Goal: Use online tool/utility: Utilize a website feature to perform a specific function

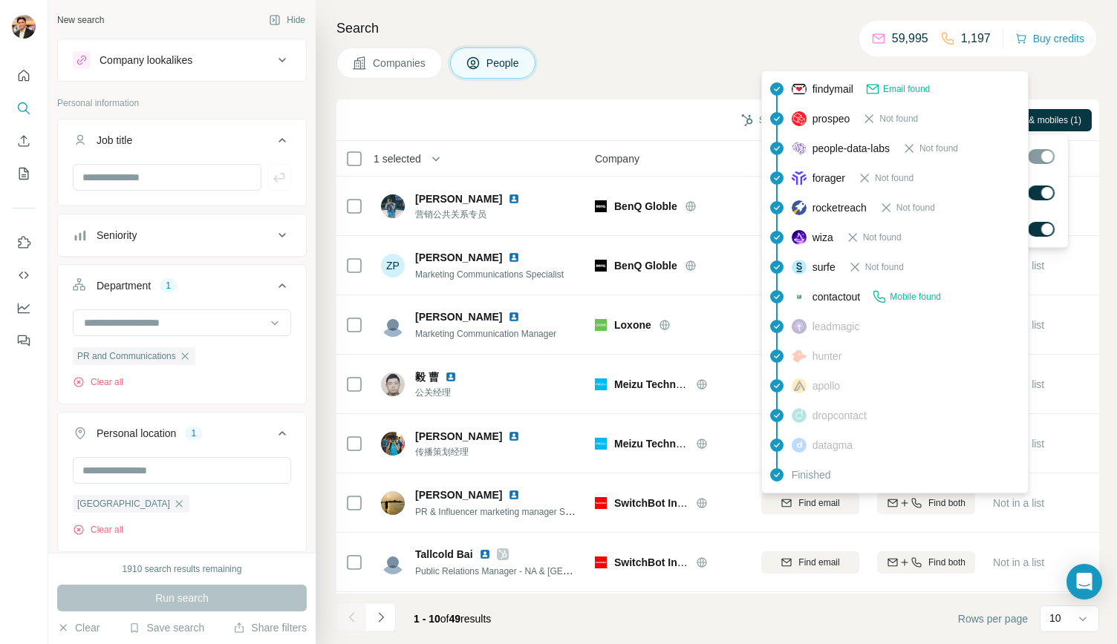
scroll to position [183, 0]
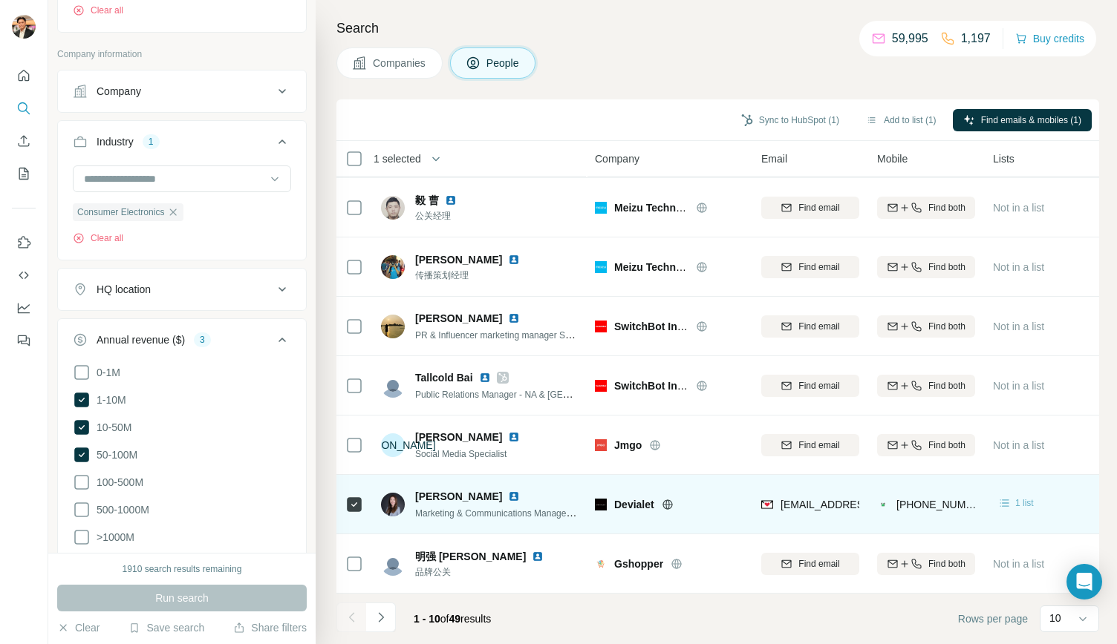
click at [1013, 496] on div "1 list" at bounding box center [1015, 503] width 36 height 15
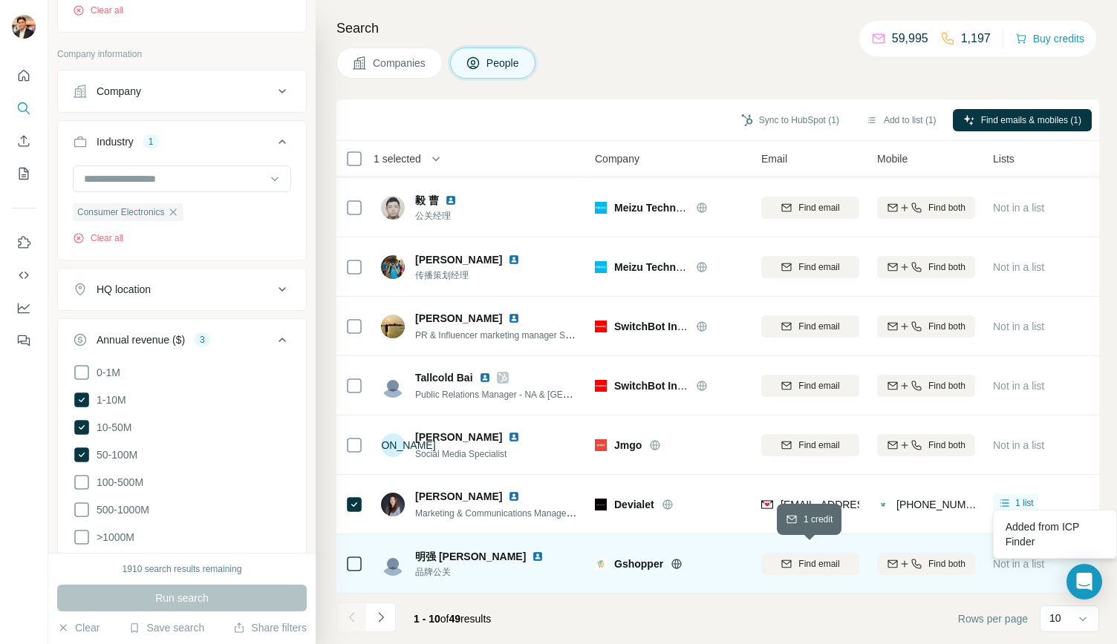
click at [805, 558] on span "Find email" at bounding box center [818, 564] width 41 height 13
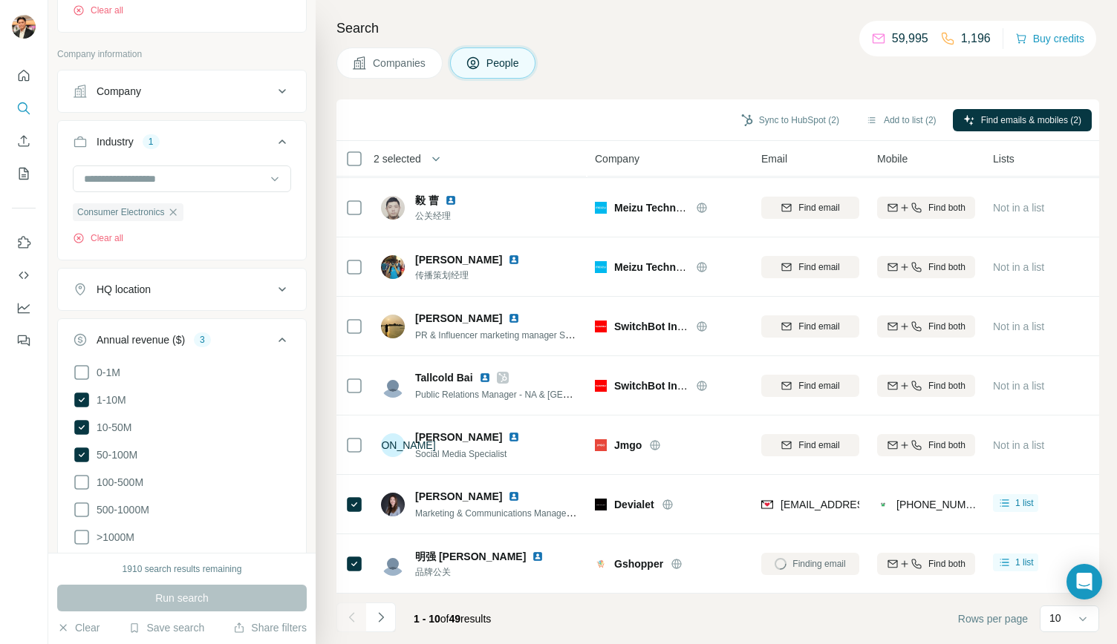
click at [367, 624] on button "Navigate to next page" at bounding box center [381, 618] width 30 height 30
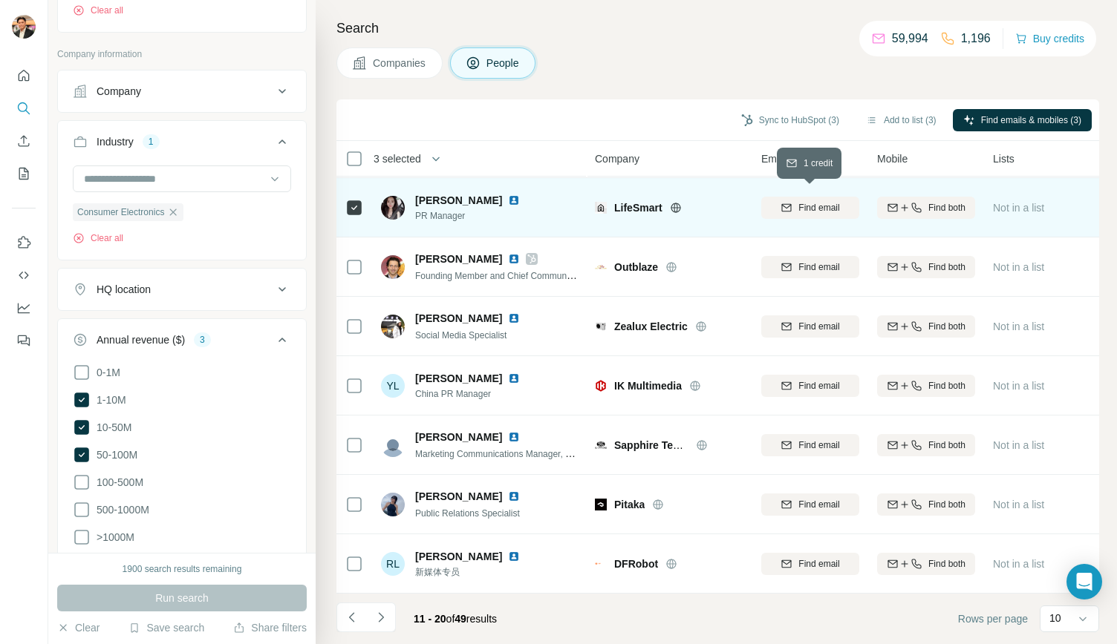
click at [805, 203] on span "Find email" at bounding box center [818, 207] width 41 height 13
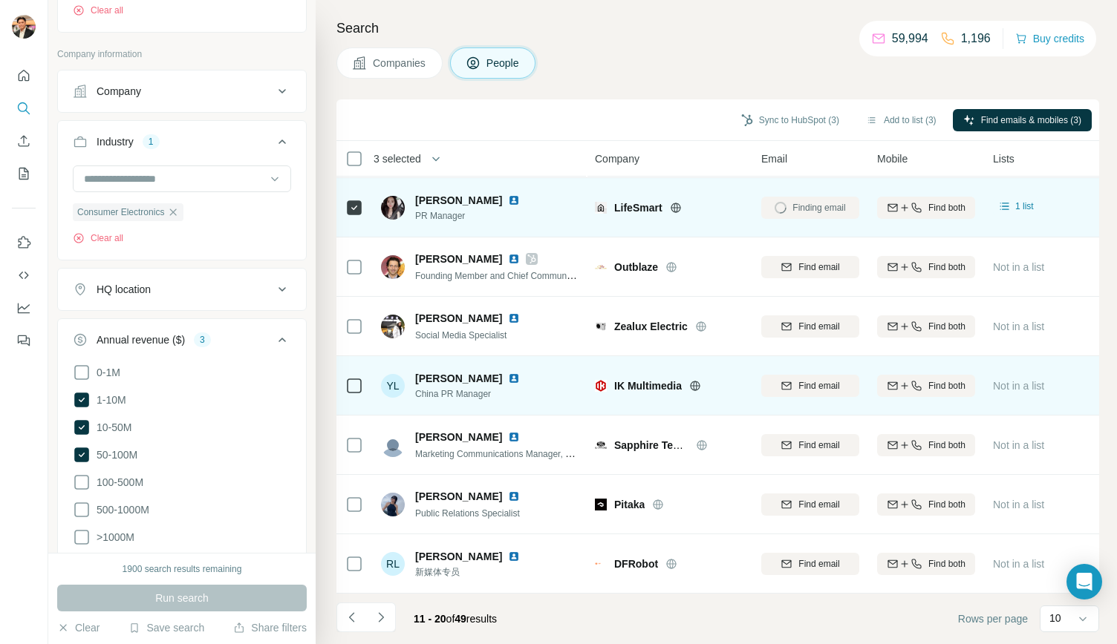
click at [368, 379] on td at bounding box center [354, 385] width 36 height 59
click at [823, 379] on span "Find email" at bounding box center [818, 385] width 41 height 13
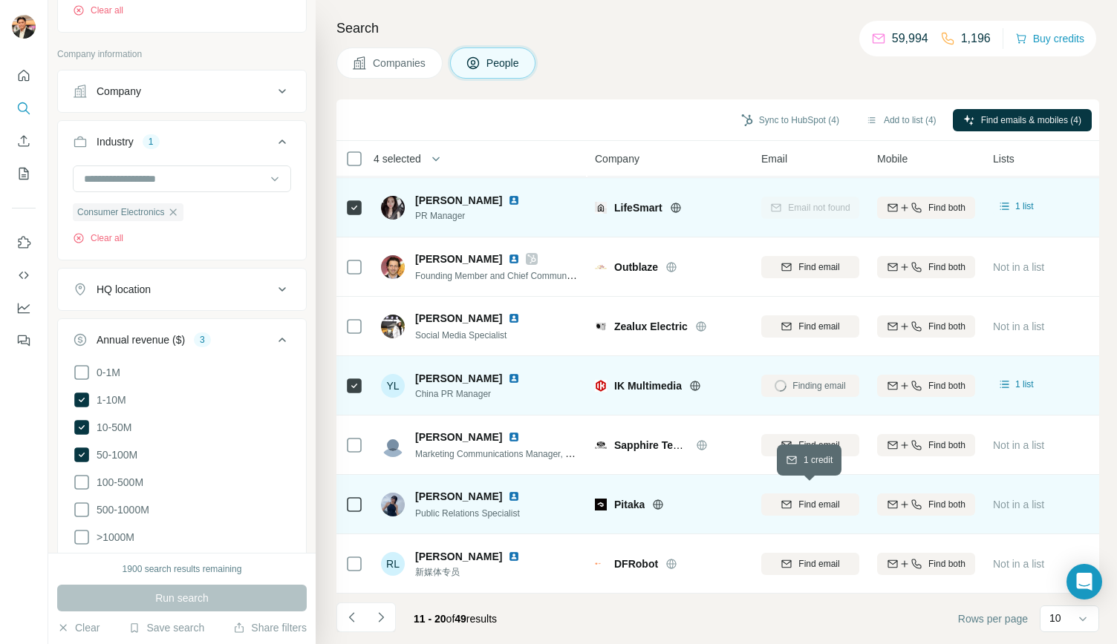
click at [799, 494] on button "Find email" at bounding box center [810, 505] width 98 height 22
click at [385, 617] on icon "Navigate to next page" at bounding box center [380, 617] width 15 height 15
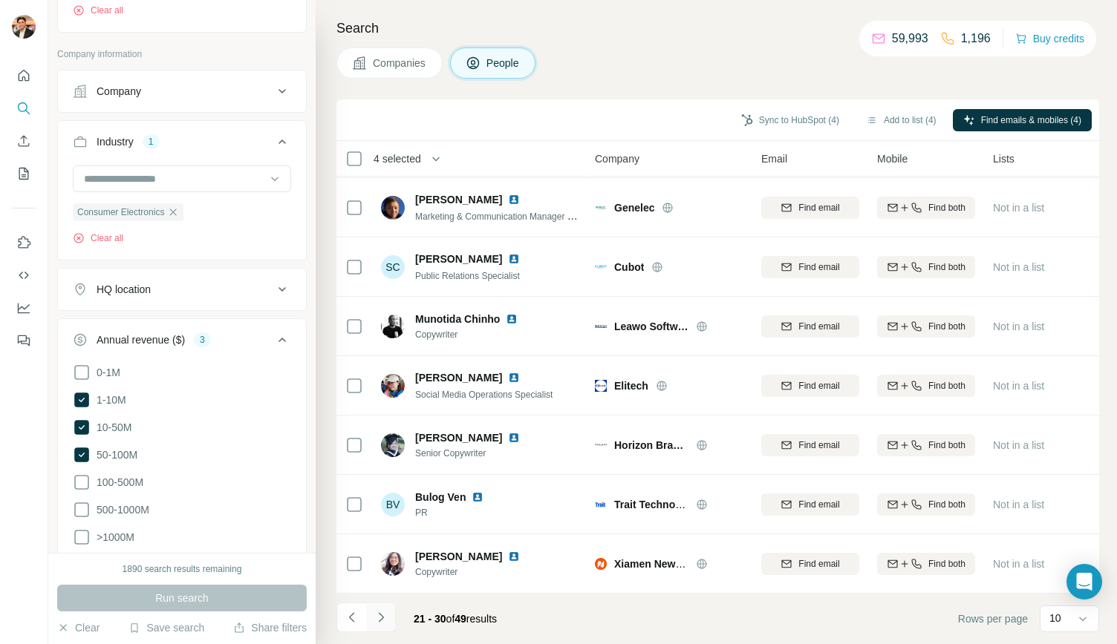
click at [380, 621] on icon "Navigate to next page" at bounding box center [380, 617] width 15 height 15
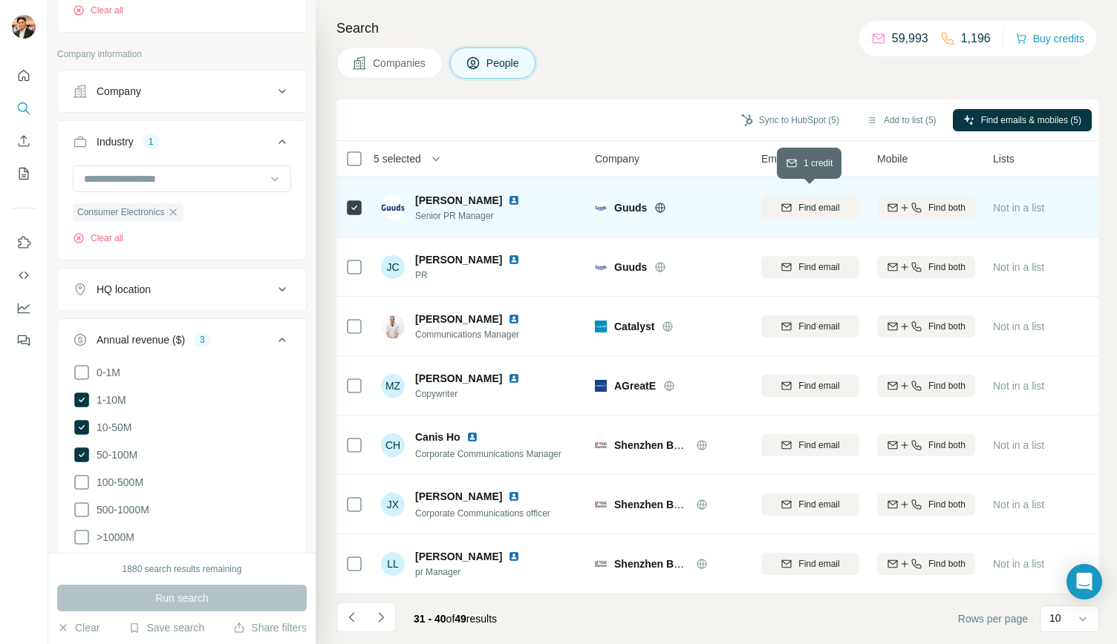
click at [808, 201] on span "Find email" at bounding box center [818, 207] width 41 height 13
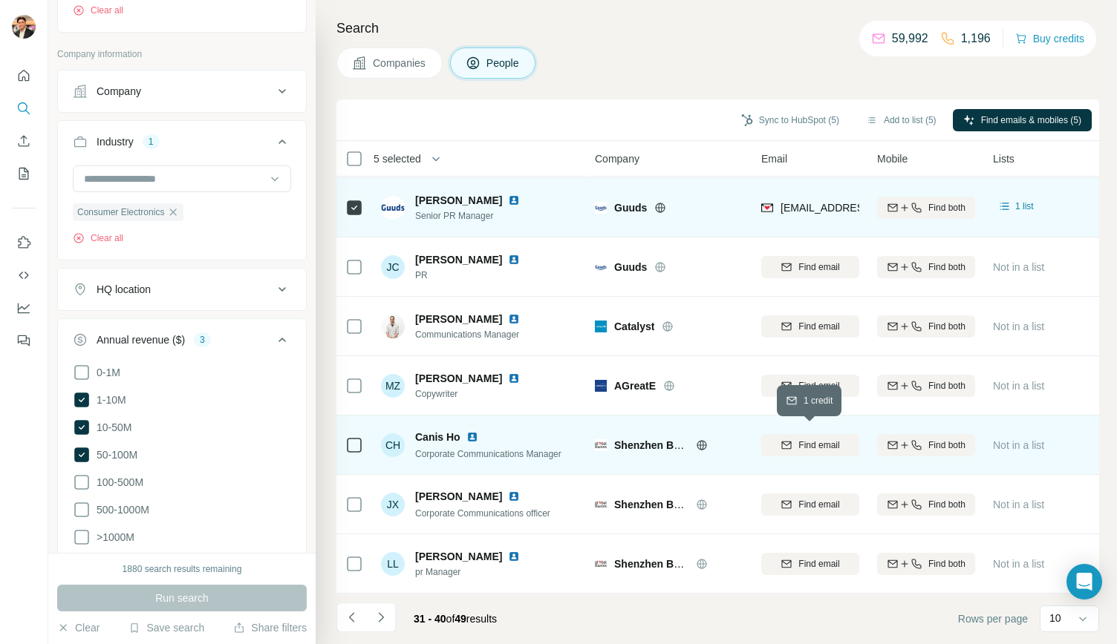
click at [815, 439] on span "Find email" at bounding box center [818, 445] width 41 height 13
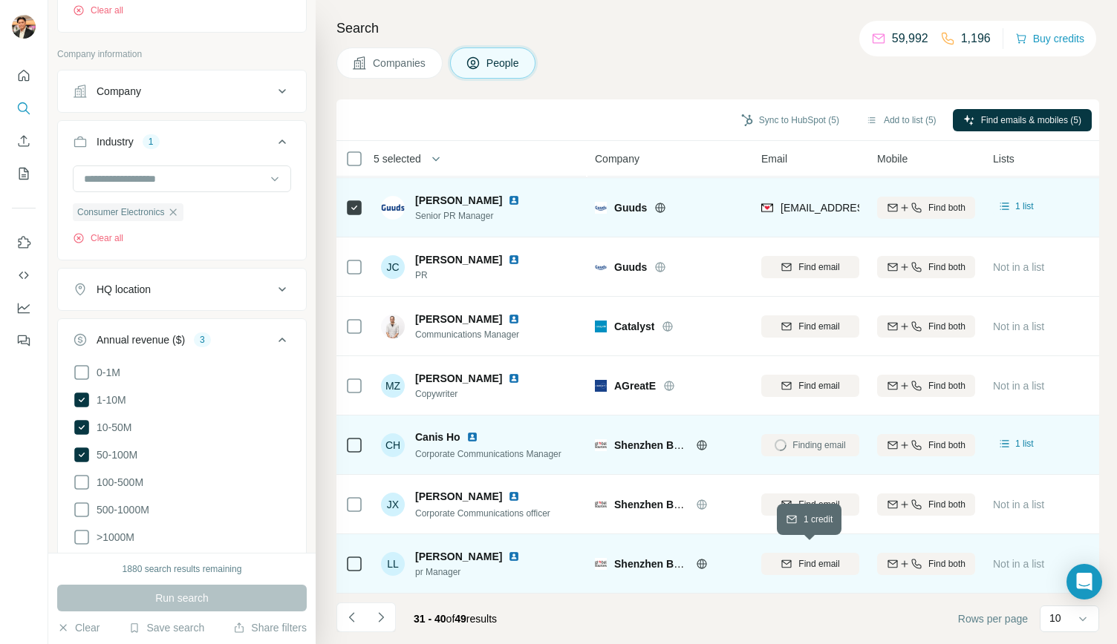
click at [817, 558] on span "Find email" at bounding box center [818, 564] width 41 height 13
